Goal: Task Accomplishment & Management: Use online tool/utility

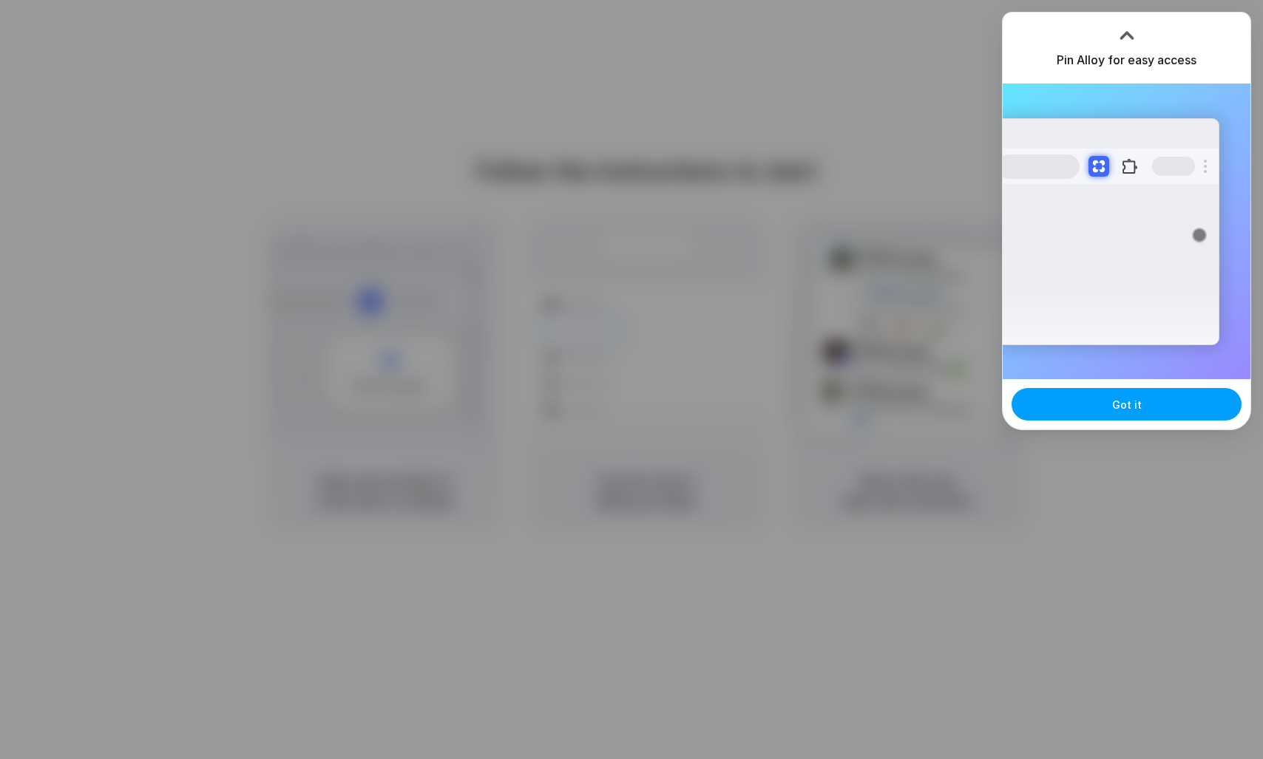
click at [1127, 399] on span "Got it" at bounding box center [1127, 405] width 30 height 16
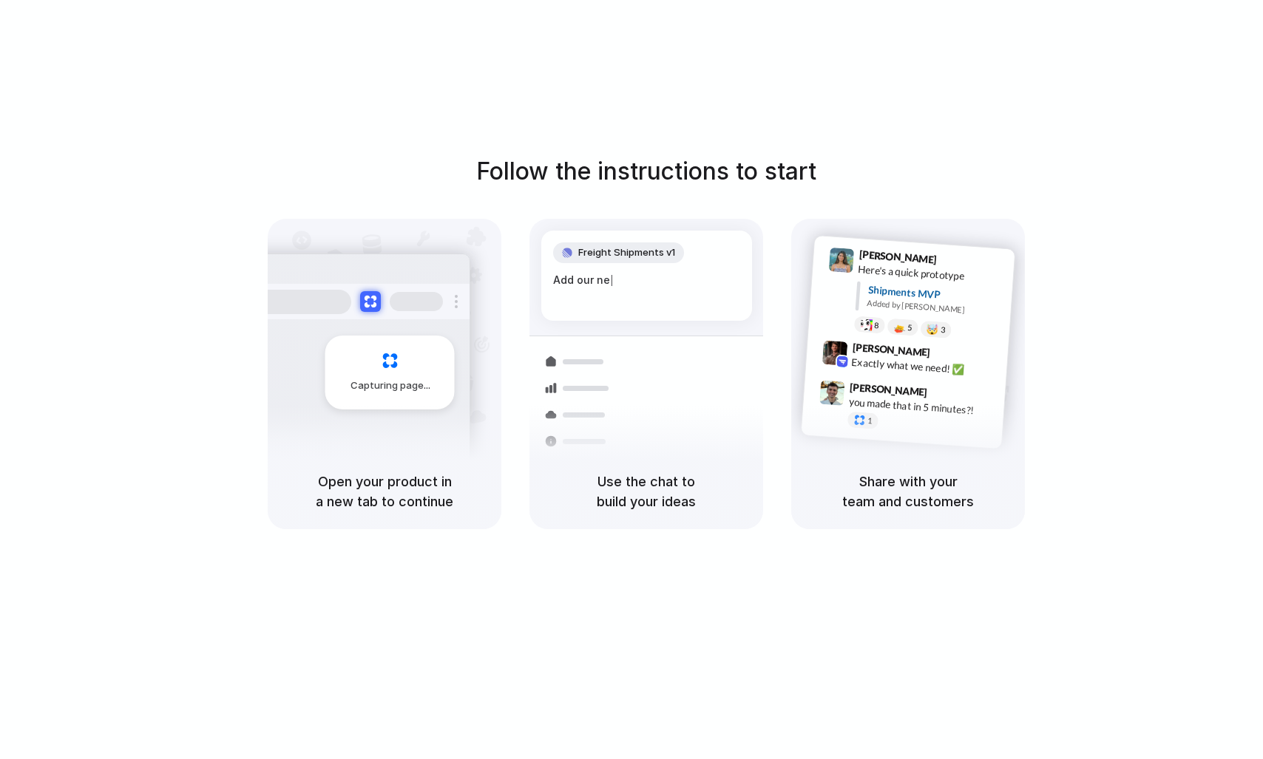
click at [970, 118] on div "Follow the instructions to start Capturing page Open your product in a new tab …" at bounding box center [646, 394] width 1292 height 789
click at [631, 380] on div at bounding box center [631, 380] width 0 height 0
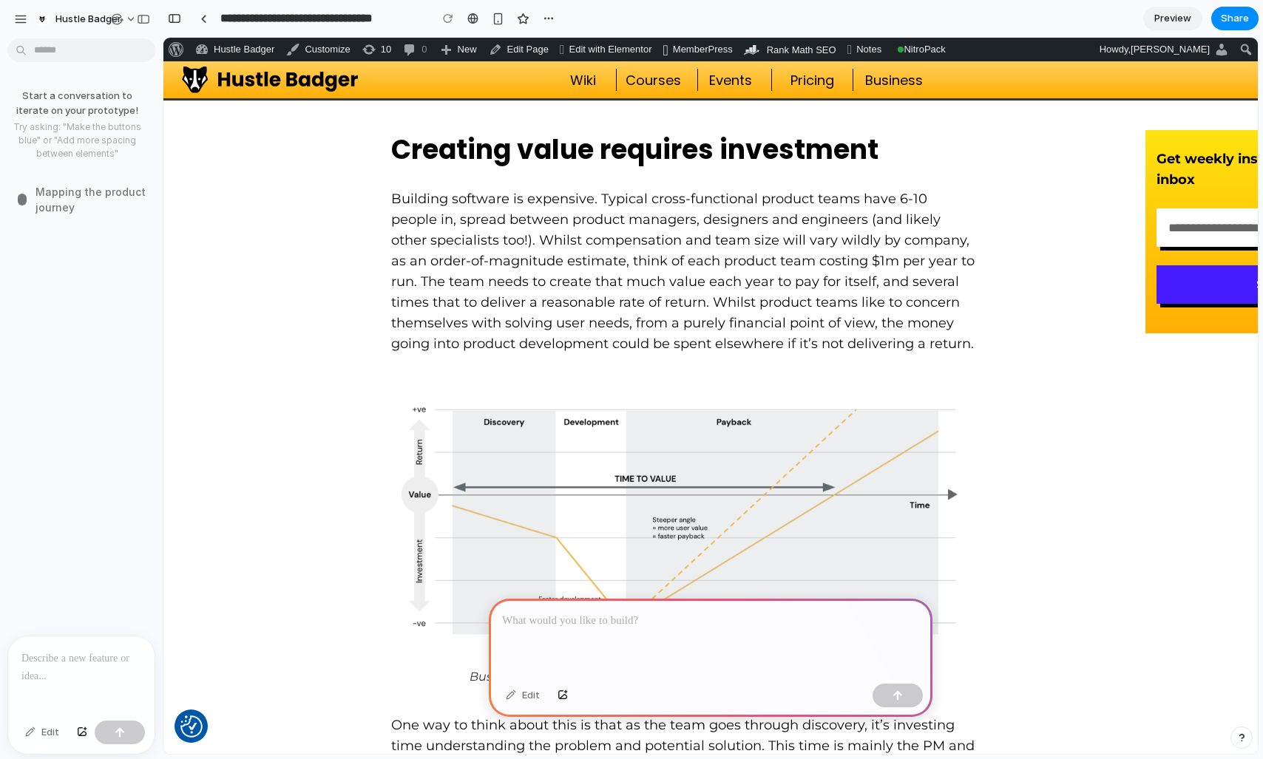
scroll to position [2023, 0]
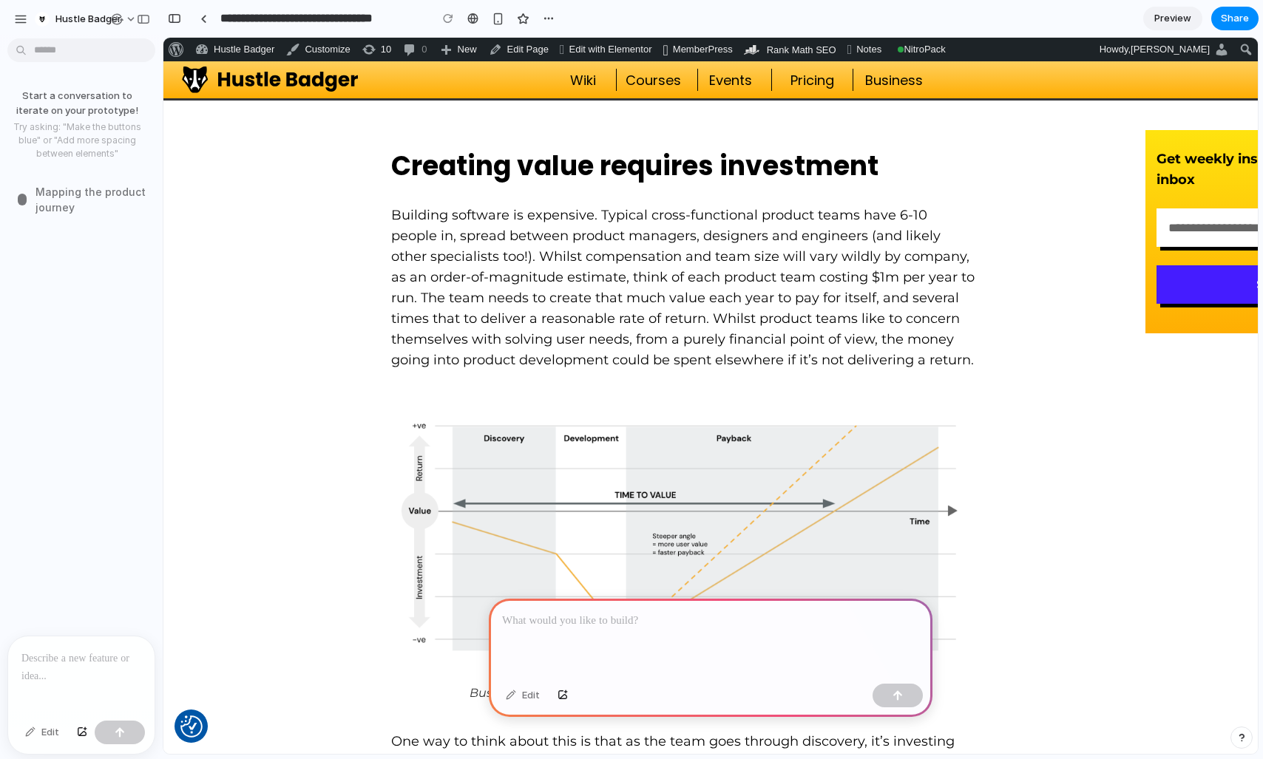
click at [51, 730] on div "Edit" at bounding box center [42, 733] width 49 height 24
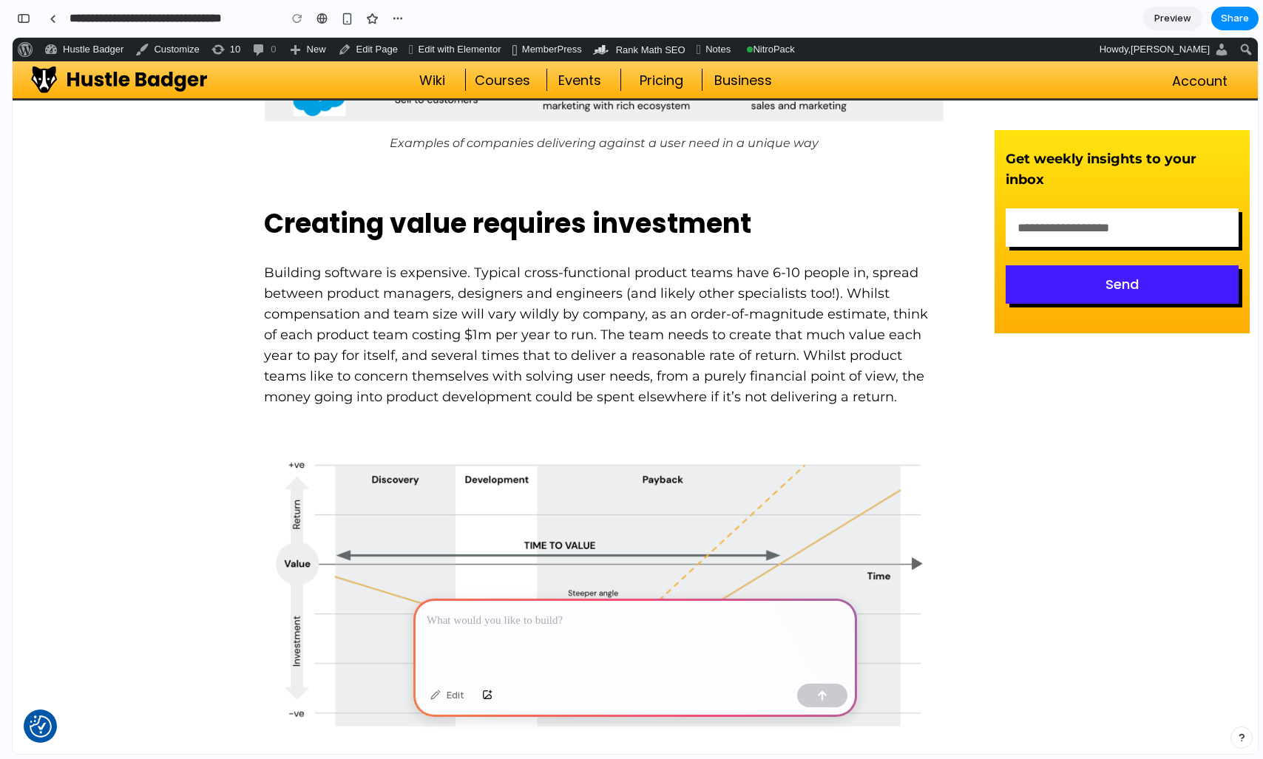
scroll to position [1967, 0]
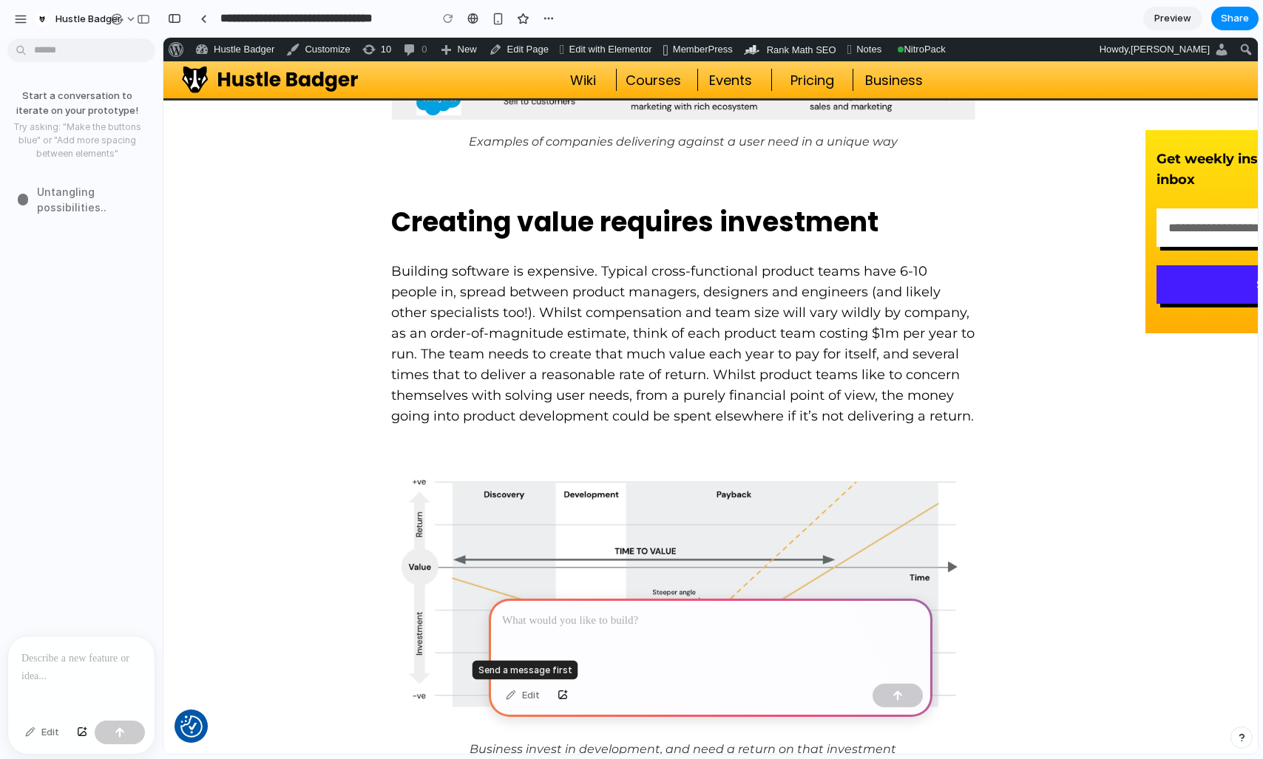
click at [515, 694] on div "Edit" at bounding box center [522, 696] width 49 height 24
click at [505, 694] on div "Edit" at bounding box center [522, 696] width 49 height 24
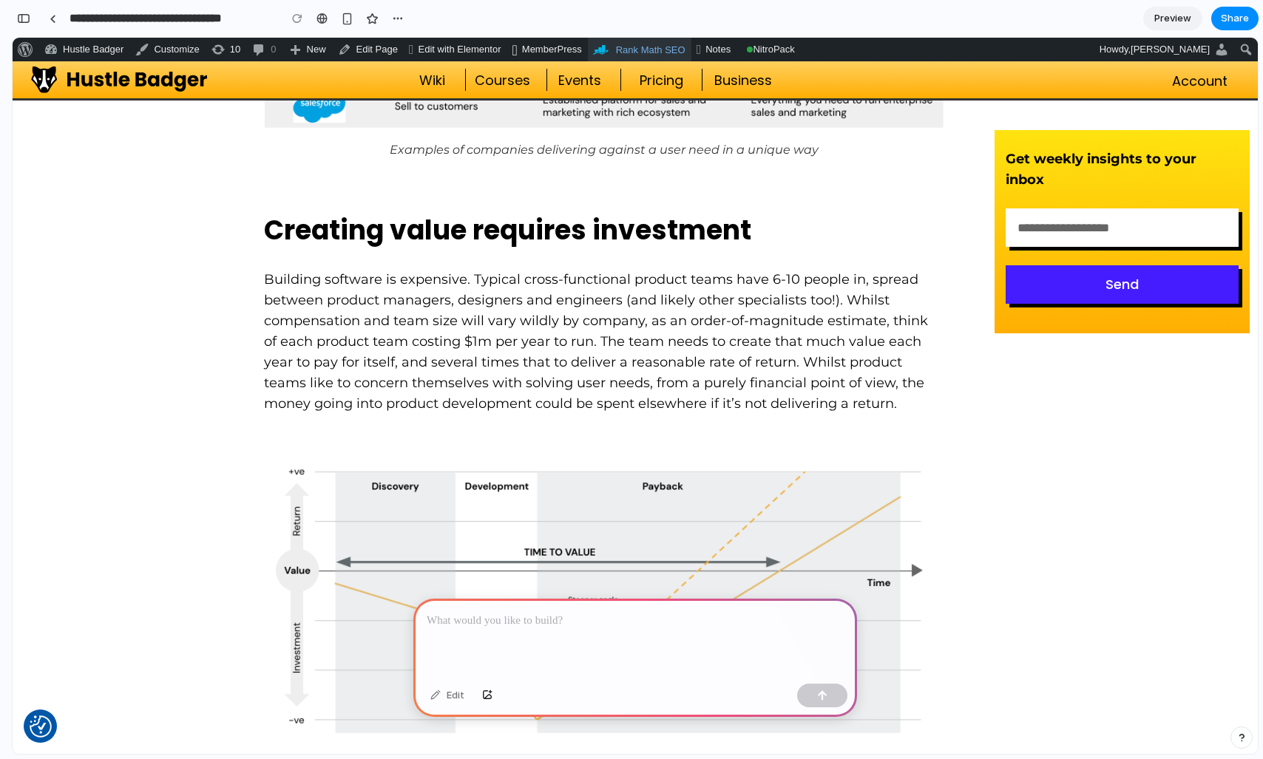
click at [680, 50] on span "Rank Math SEO" at bounding box center [651, 49] width 70 height 11
click at [557, 631] on div at bounding box center [635, 638] width 444 height 79
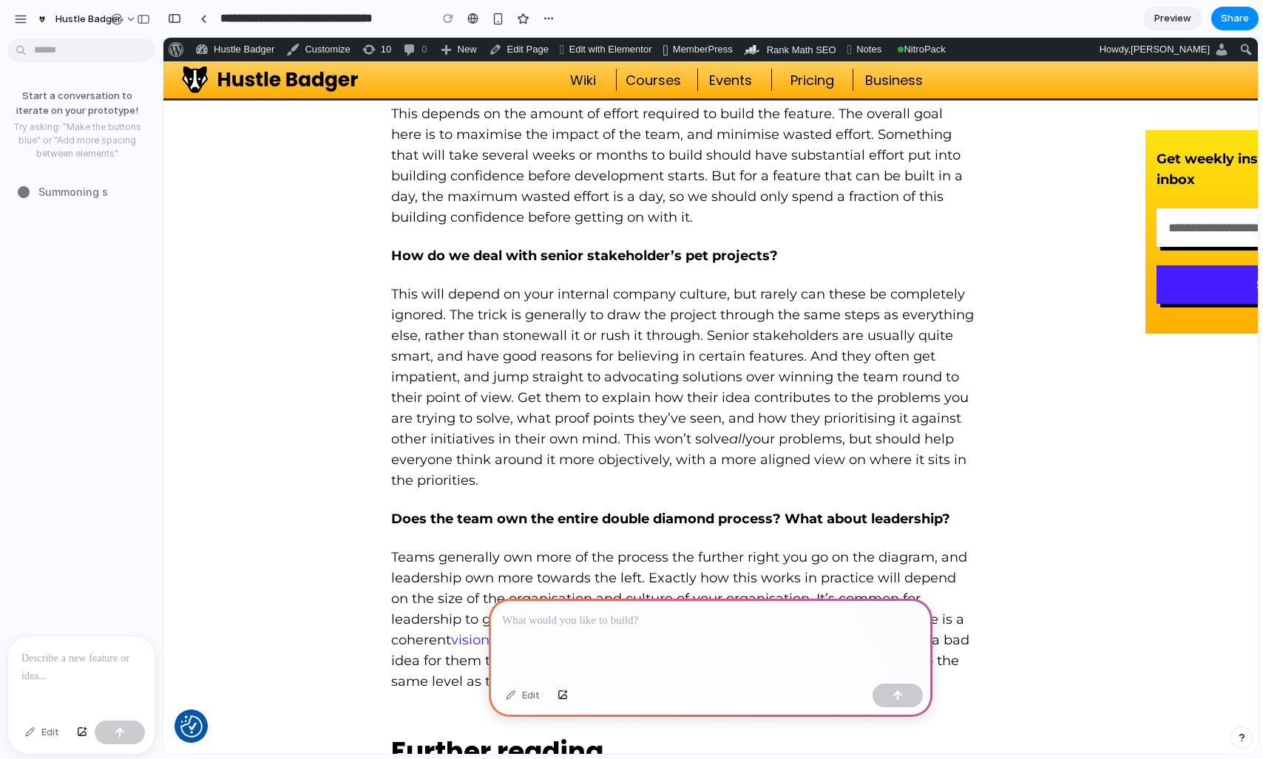
scroll to position [6004, 0]
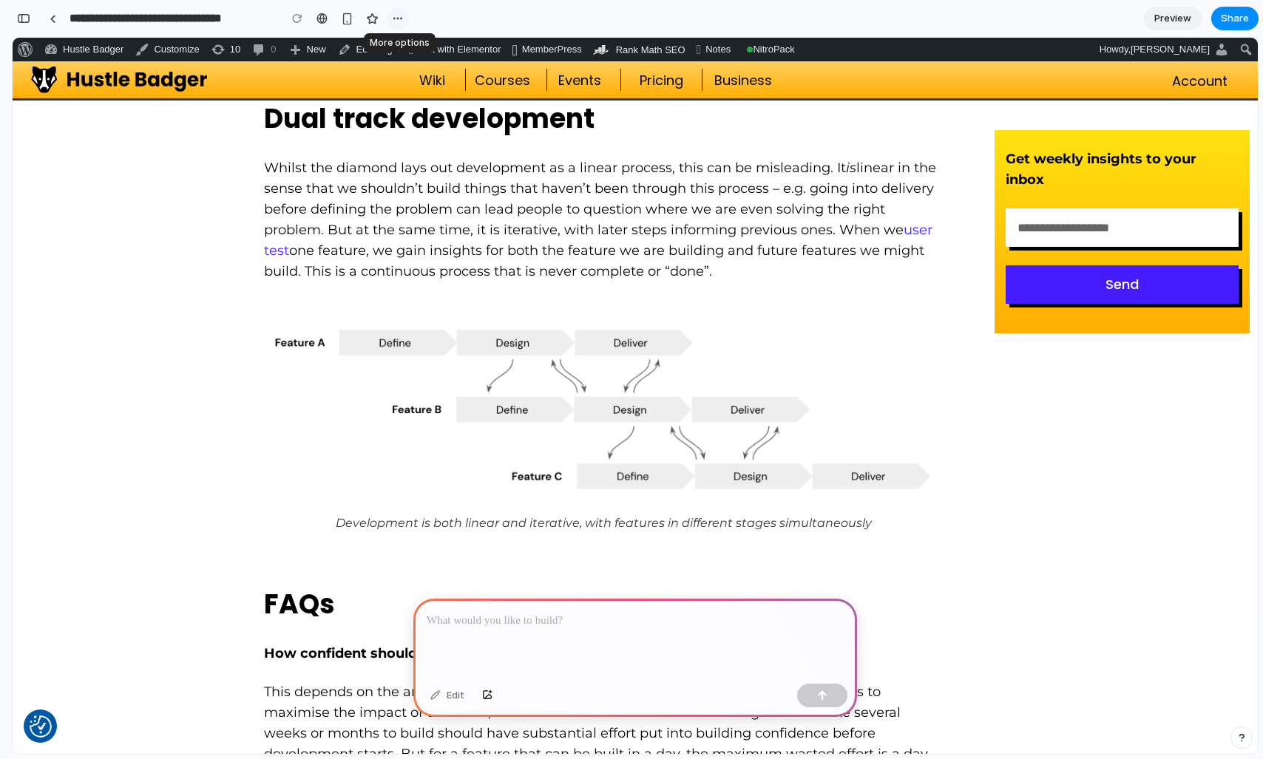
click at [396, 20] on div "button" at bounding box center [398, 19] width 12 height 12
click at [337, 22] on div "Duplicate Delete" at bounding box center [631, 379] width 1263 height 759
click at [348, 20] on div "button" at bounding box center [347, 19] width 13 height 13
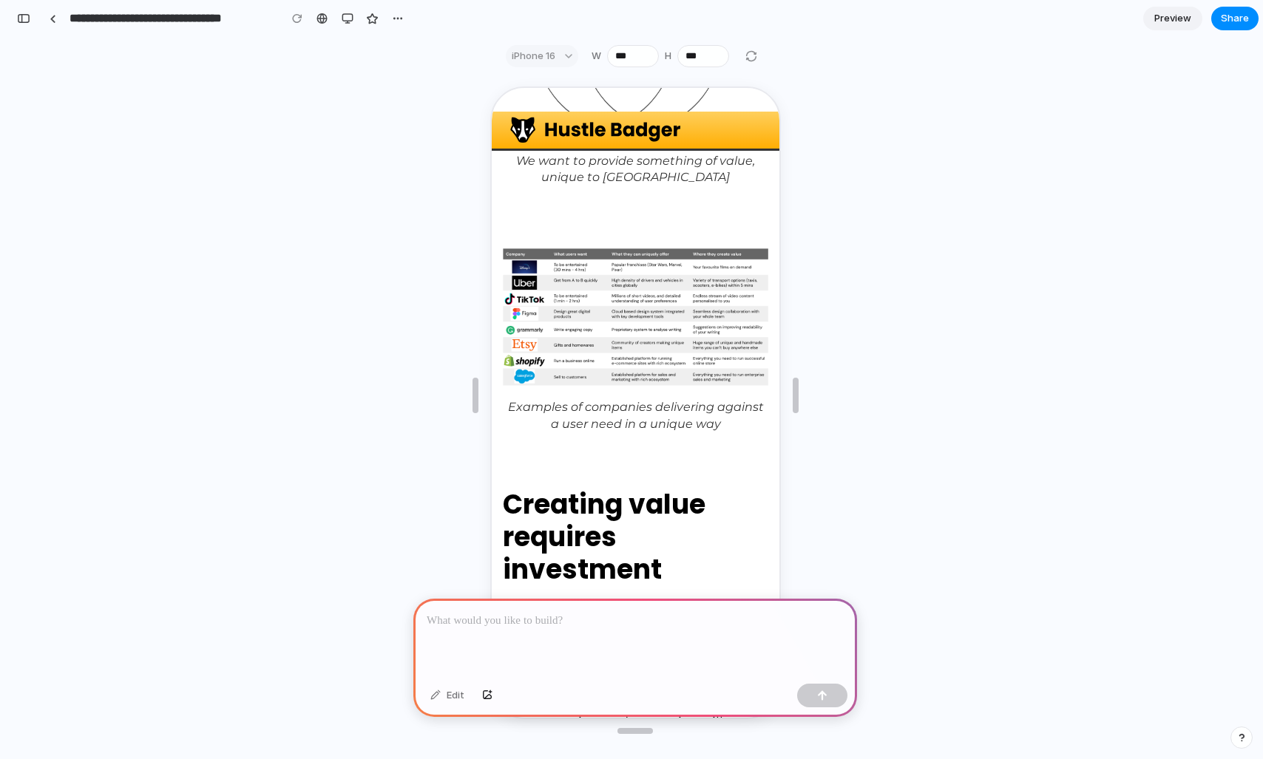
scroll to position [2512, 0]
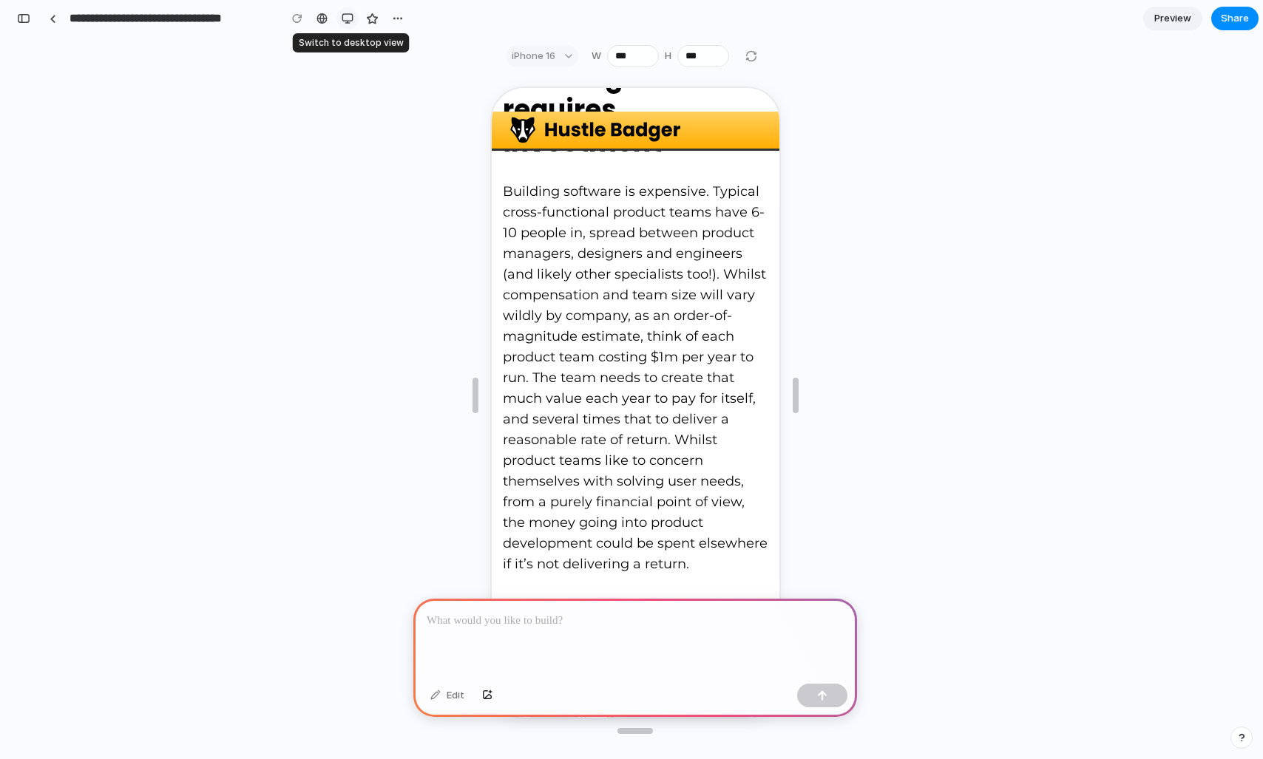
click at [342, 16] on div "button" at bounding box center [348, 19] width 12 height 12
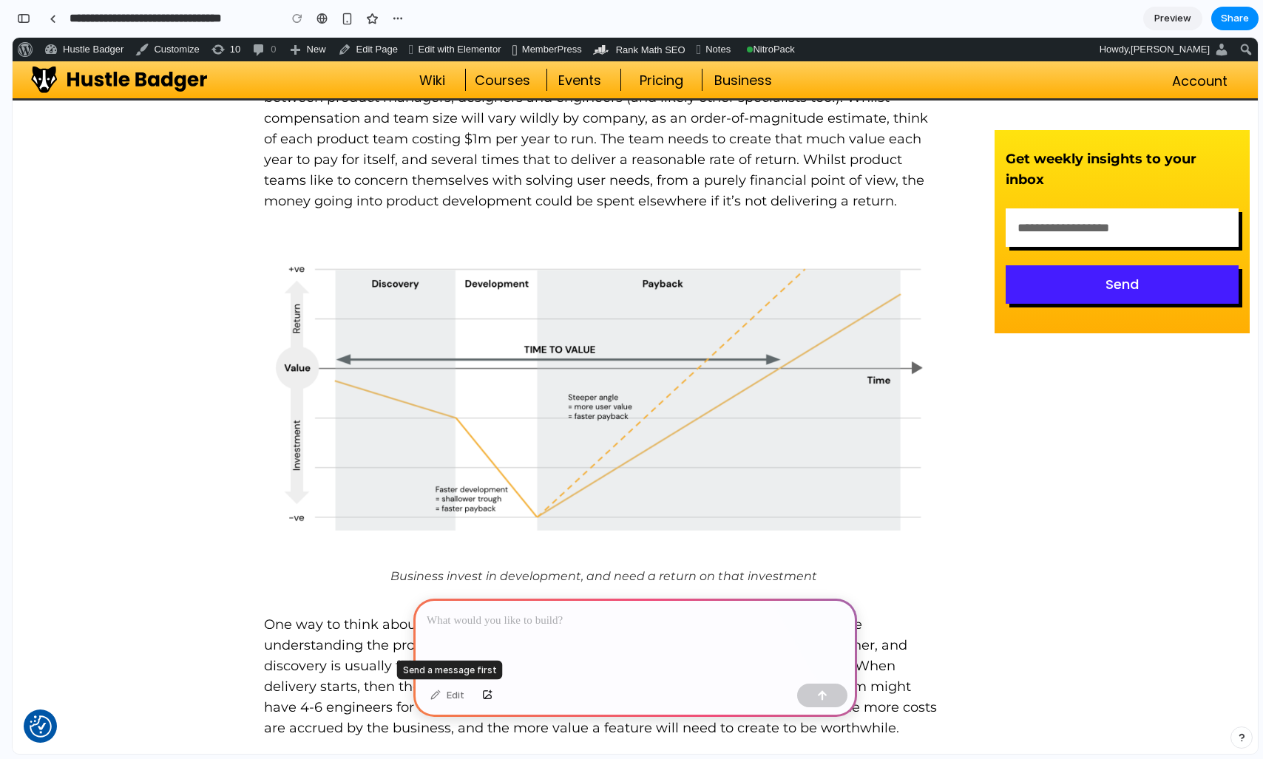
click at [451, 698] on div "Edit" at bounding box center [447, 696] width 49 height 24
click at [435, 696] on div "Edit" at bounding box center [447, 696] width 49 height 24
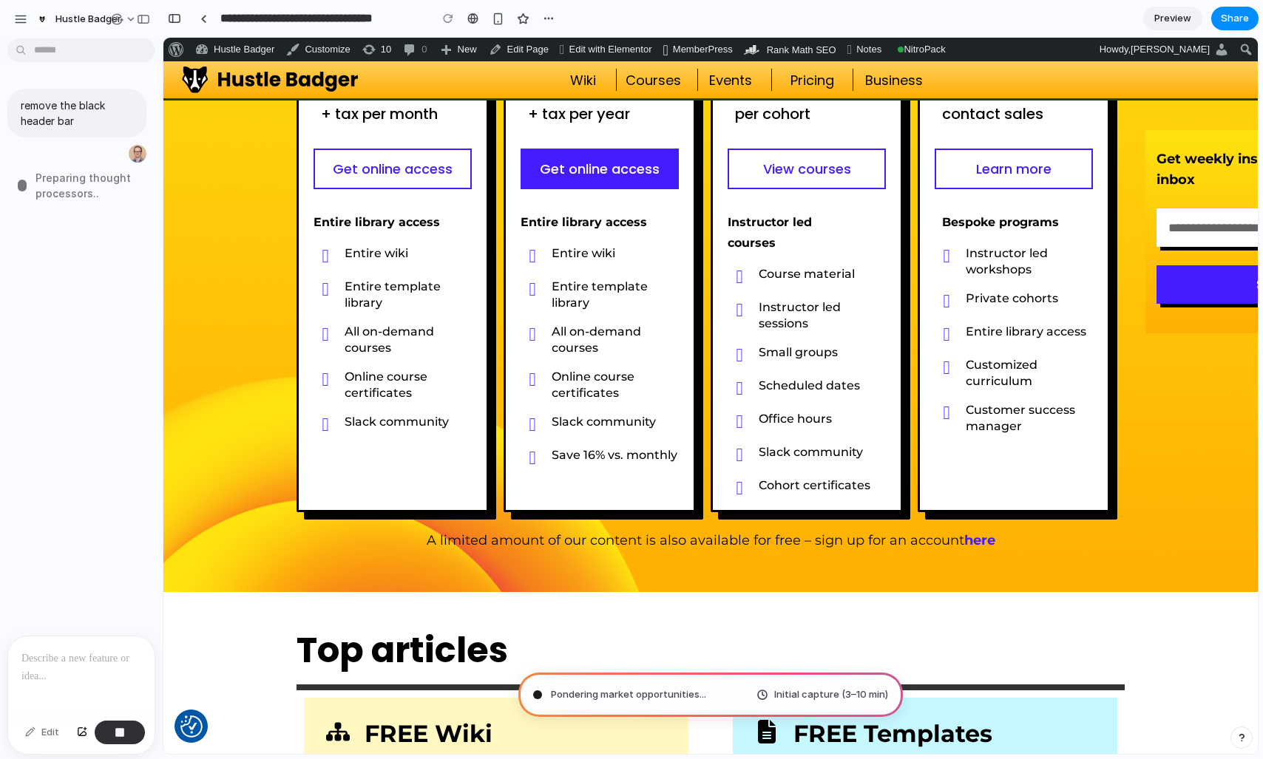
scroll to position [7745, 0]
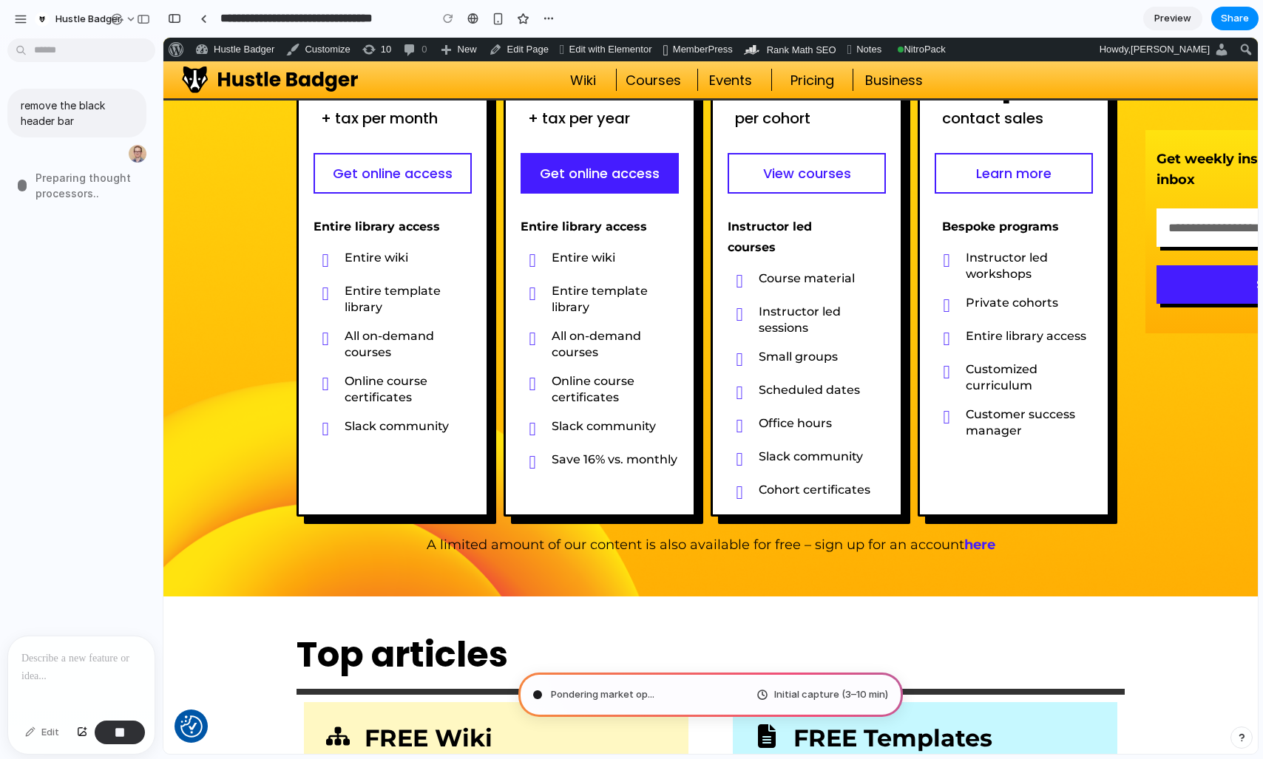
click at [668, 694] on div "Pondering market op ... Initial capture (3–10 min)" at bounding box center [710, 695] width 384 height 44
click at [24, 20] on div "button" at bounding box center [20, 19] width 13 height 13
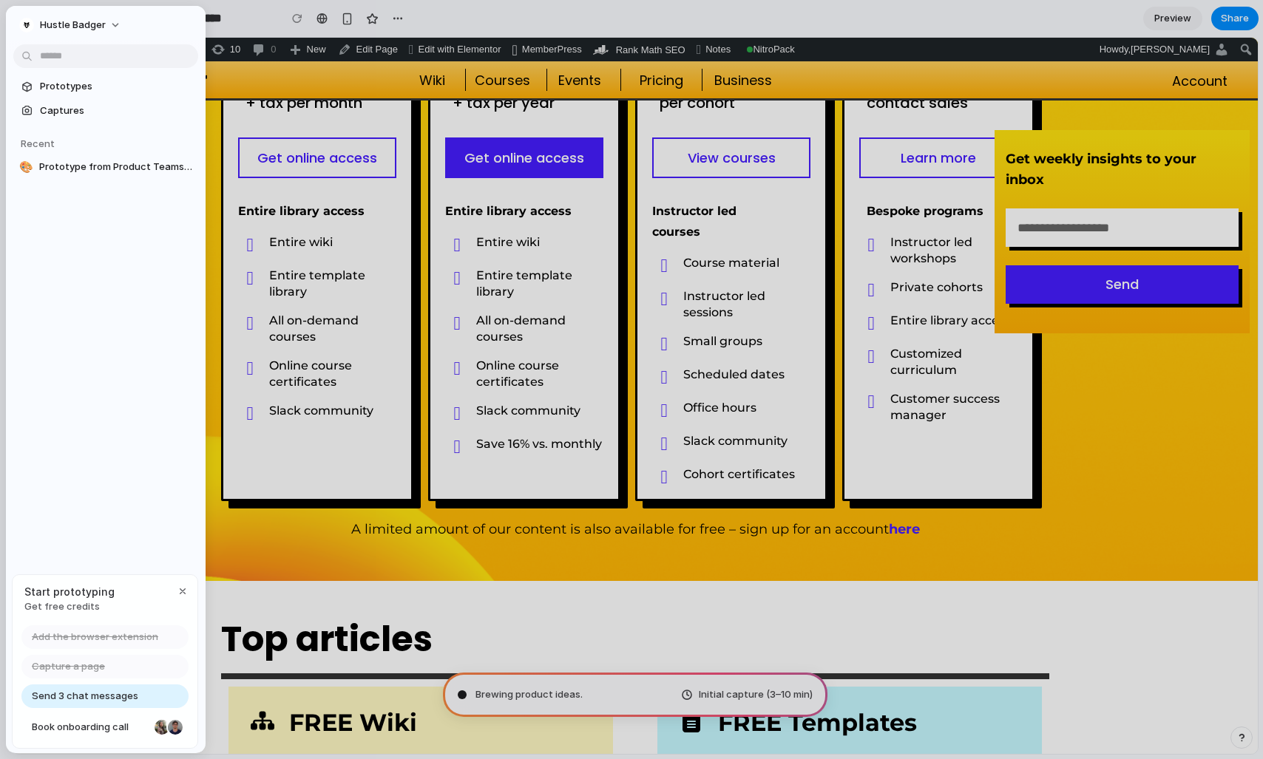
scroll to position [7507, 0]
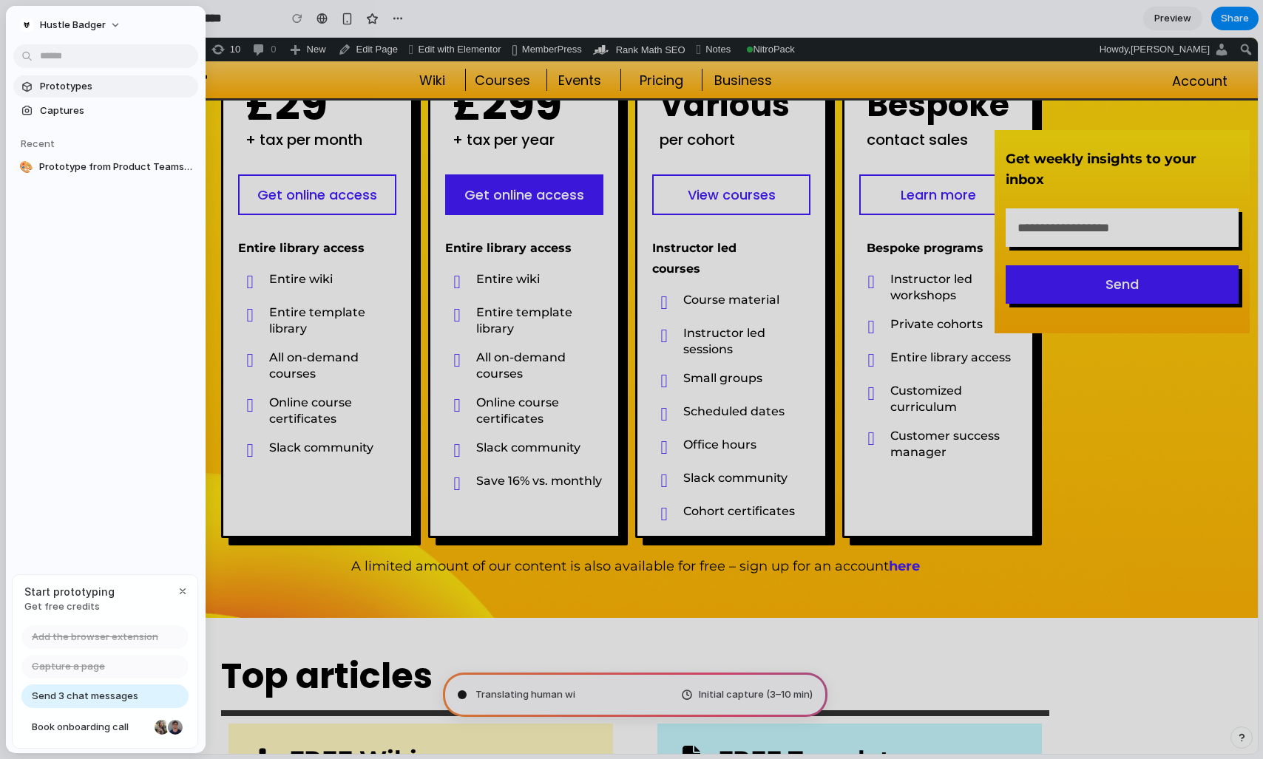
click at [72, 91] on span "Prototypes" at bounding box center [116, 86] width 152 height 15
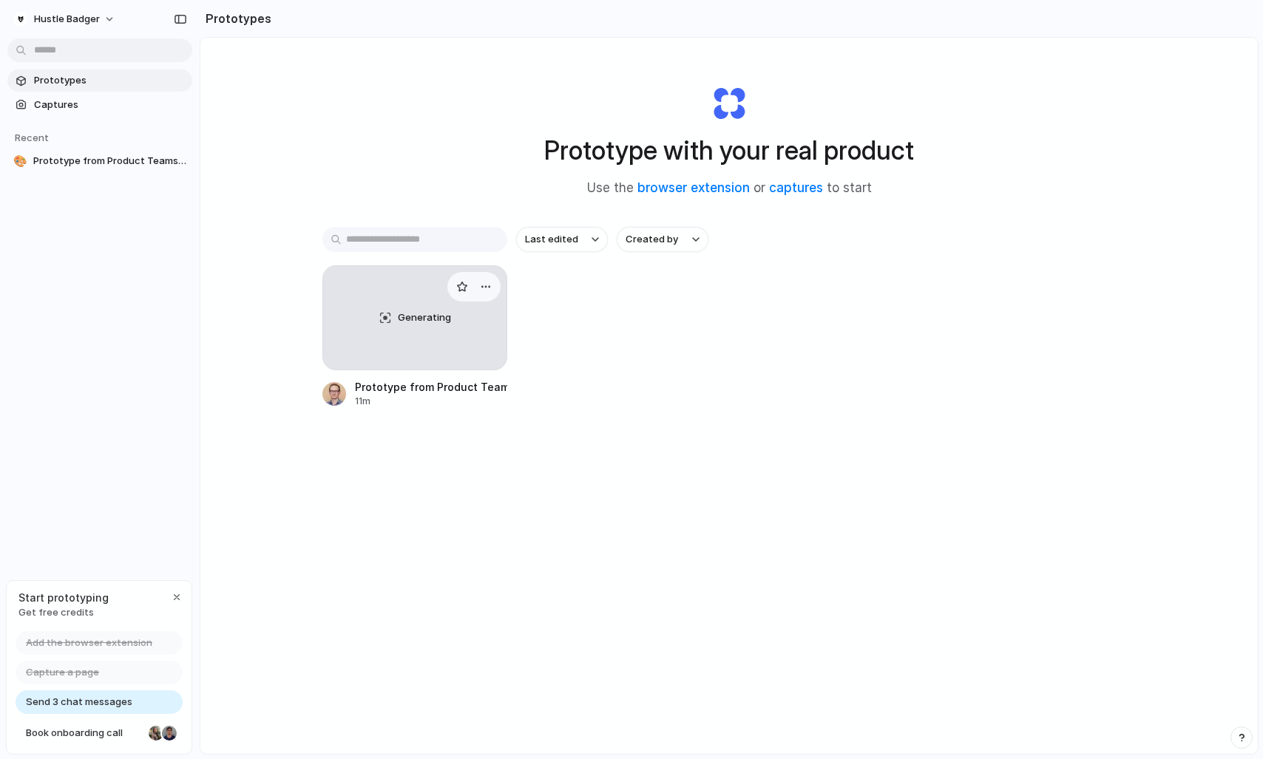
click at [413, 342] on div "Generating" at bounding box center [414, 318] width 183 height 104
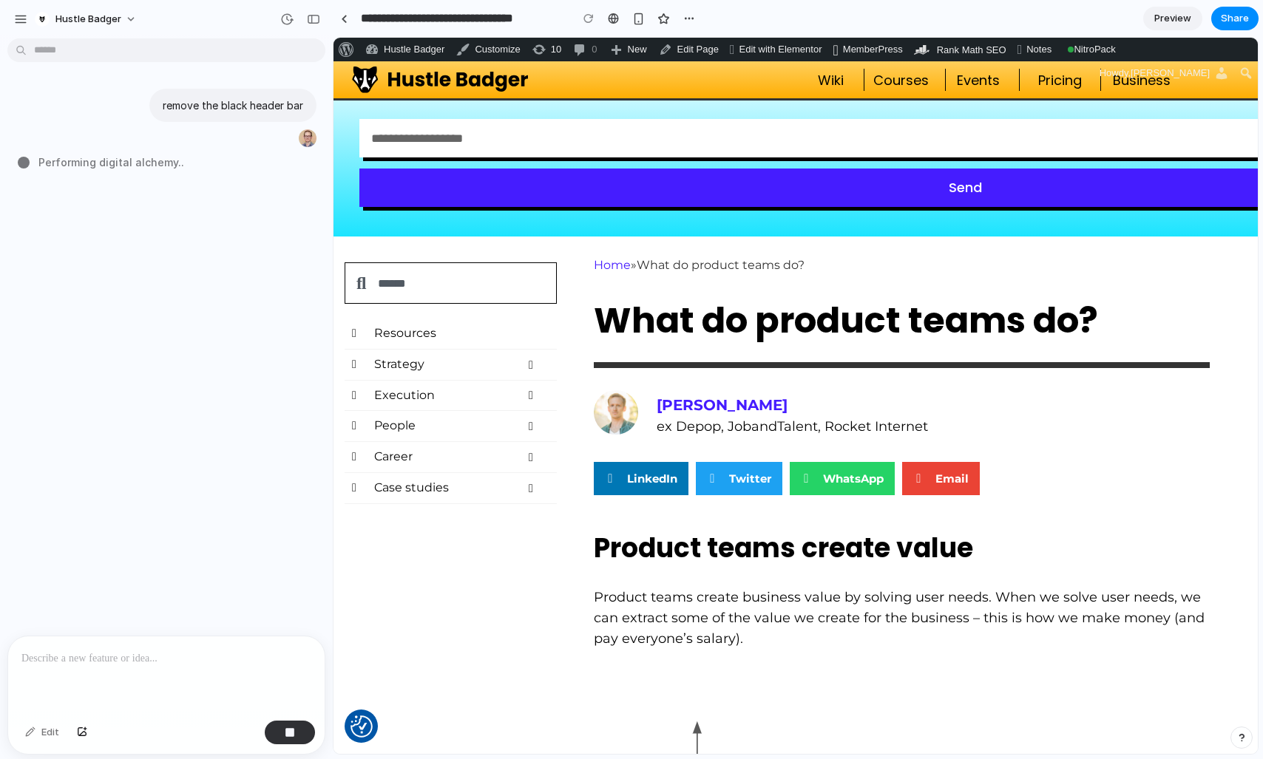
click at [37, 734] on div "Edit" at bounding box center [42, 733] width 49 height 24
type input "**********"
